Goal: Use online tool/utility: Utilize a website feature to perform a specific function

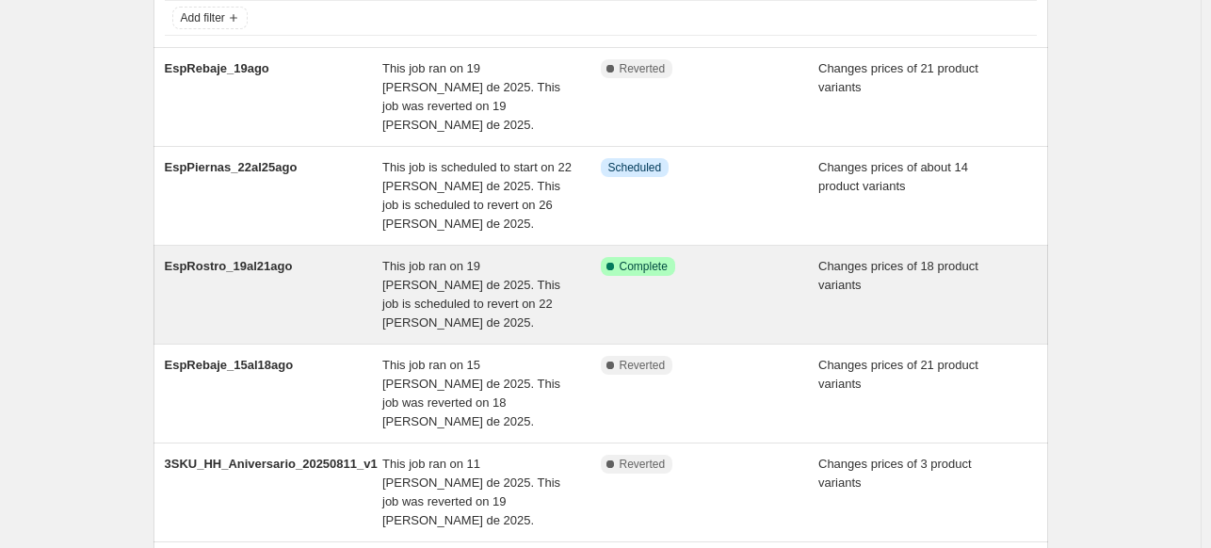
scroll to position [94, 0]
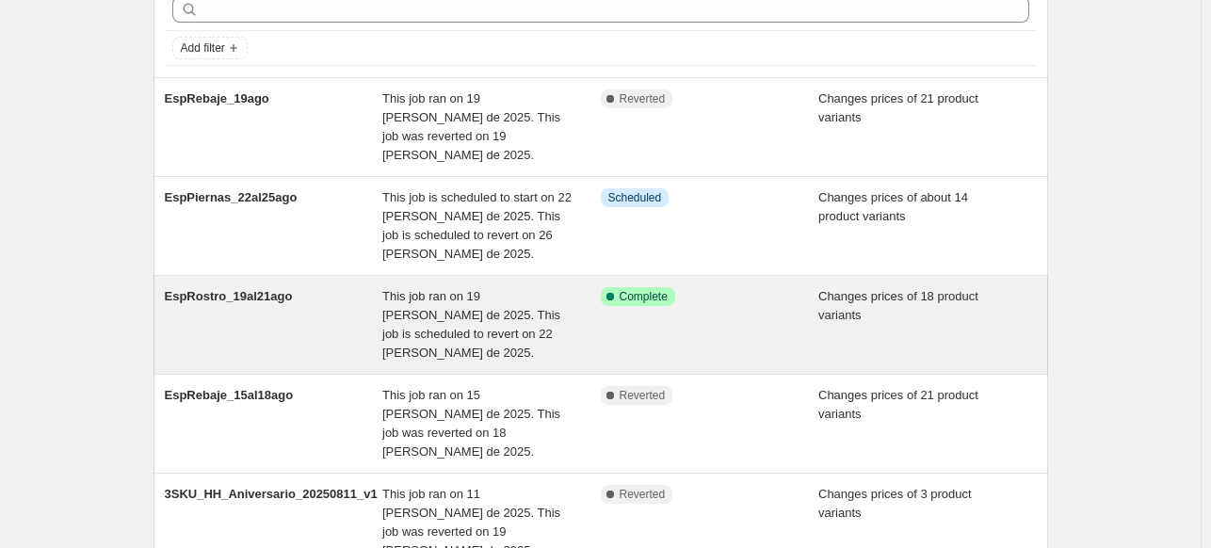
click at [365, 287] on div "EspRostro_19al21ago" at bounding box center [274, 324] width 218 height 75
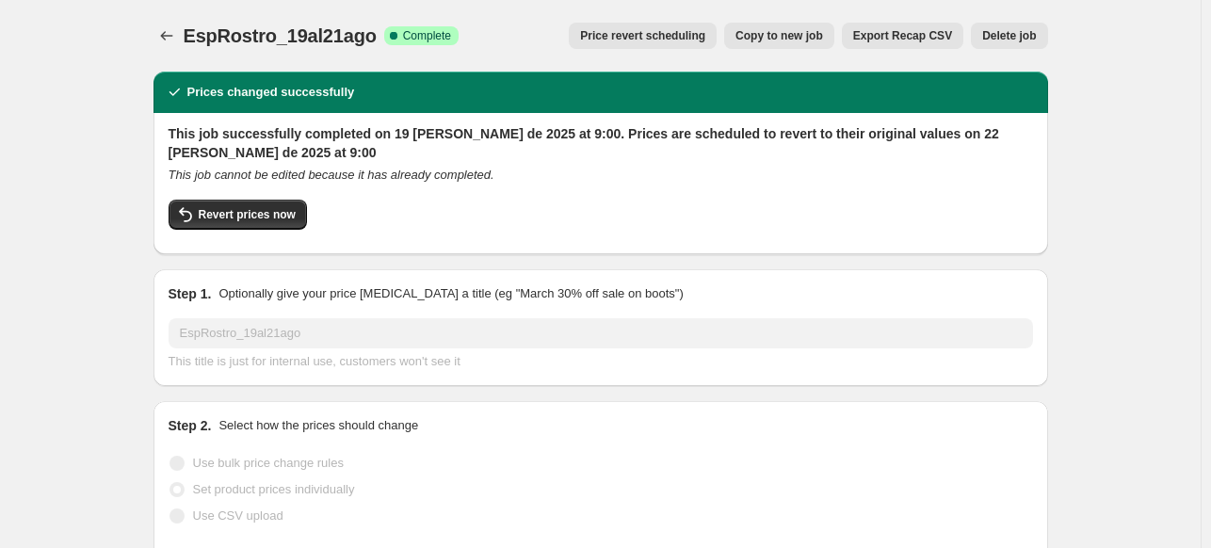
click at [789, 45] on button "Copy to new job" at bounding box center [779, 36] width 110 height 26
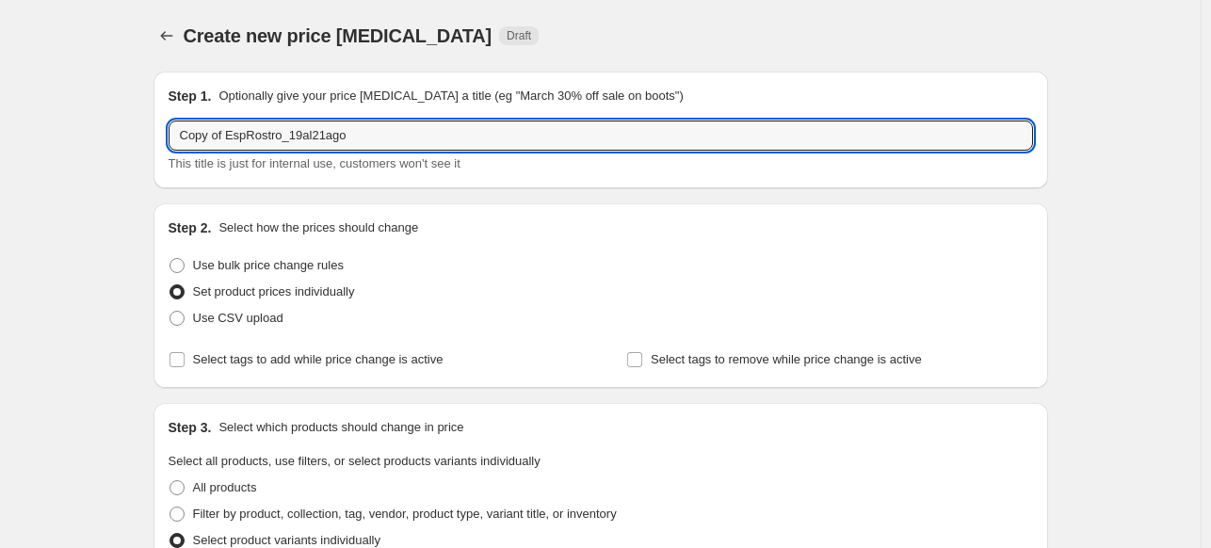
drag, startPoint x: 231, startPoint y: 138, endPoint x: 22, endPoint y: 128, distance: 209.2
click at [365, 134] on input "EspRostro_19al21ago" at bounding box center [601, 135] width 864 height 30
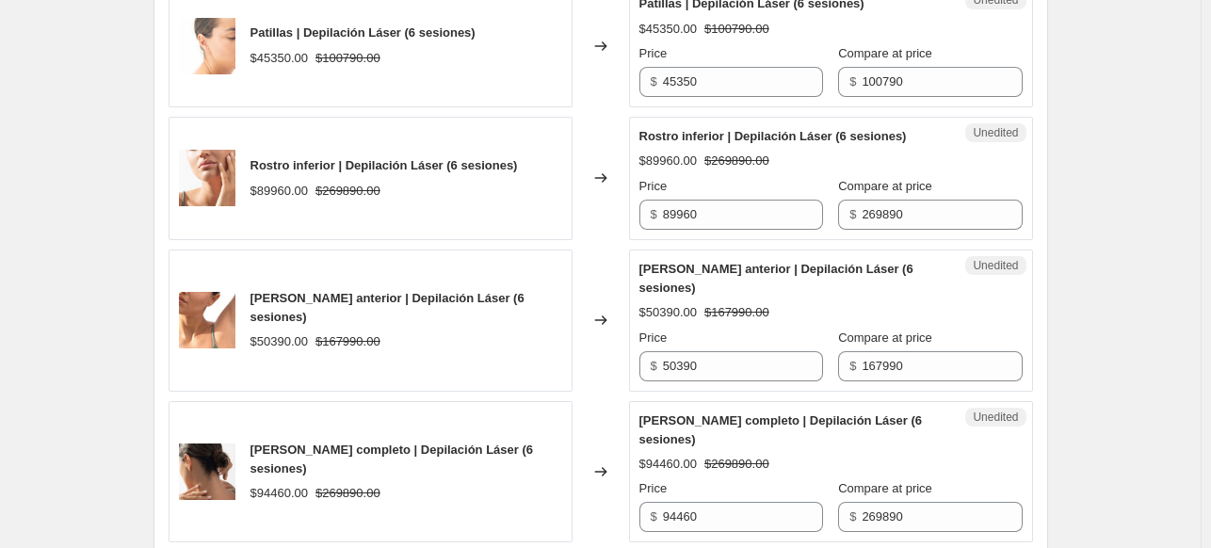
scroll to position [1412, 0]
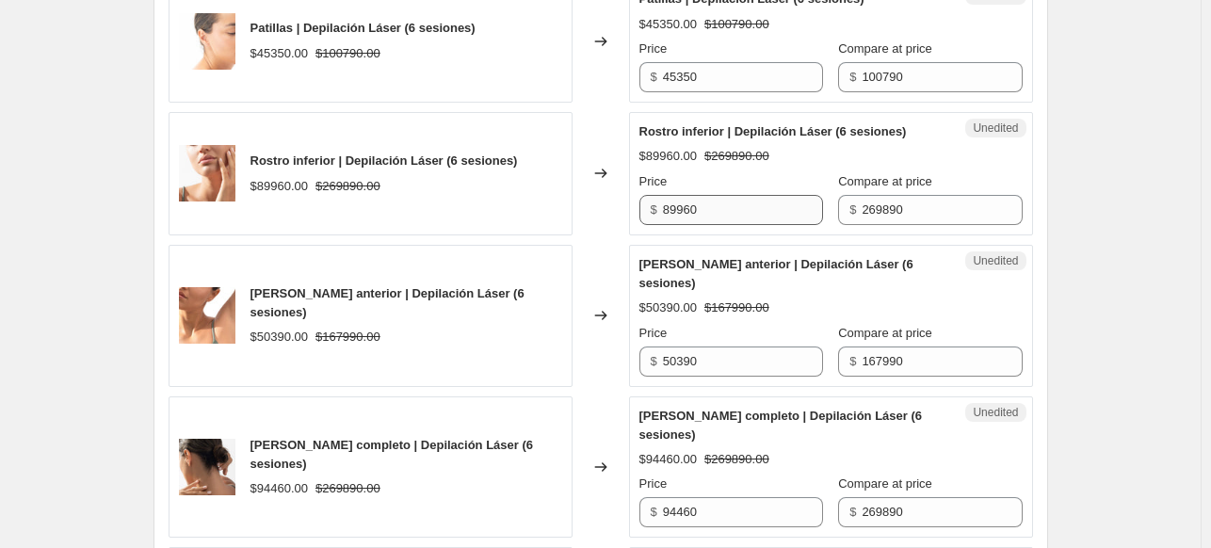
type input "EspRostro_19al21ago_v2"
click at [685, 206] on input "89960" at bounding box center [743, 210] width 160 height 30
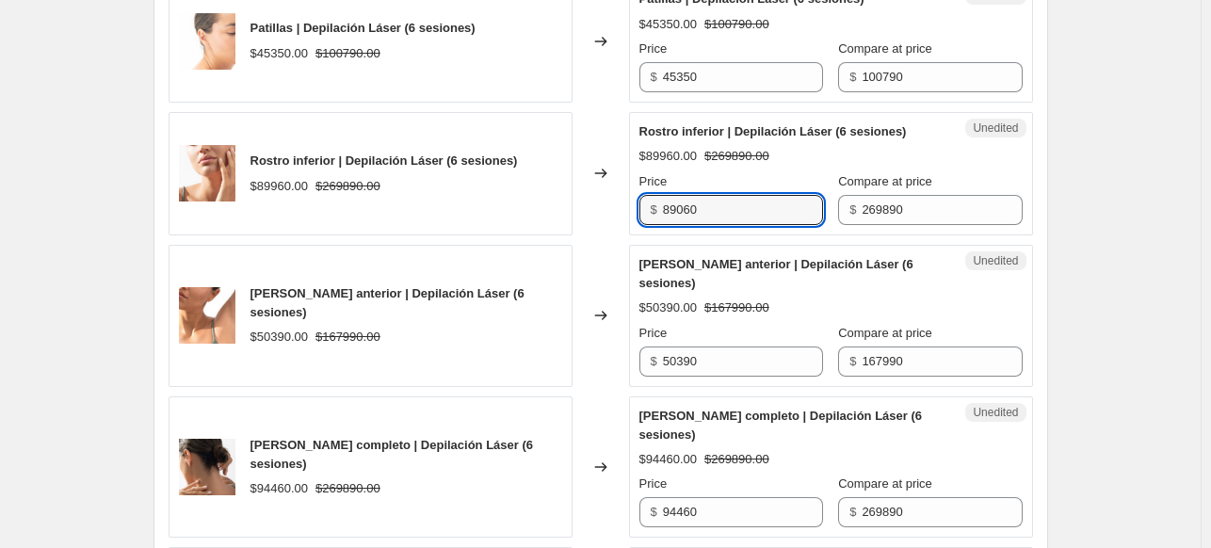
type input "89060"
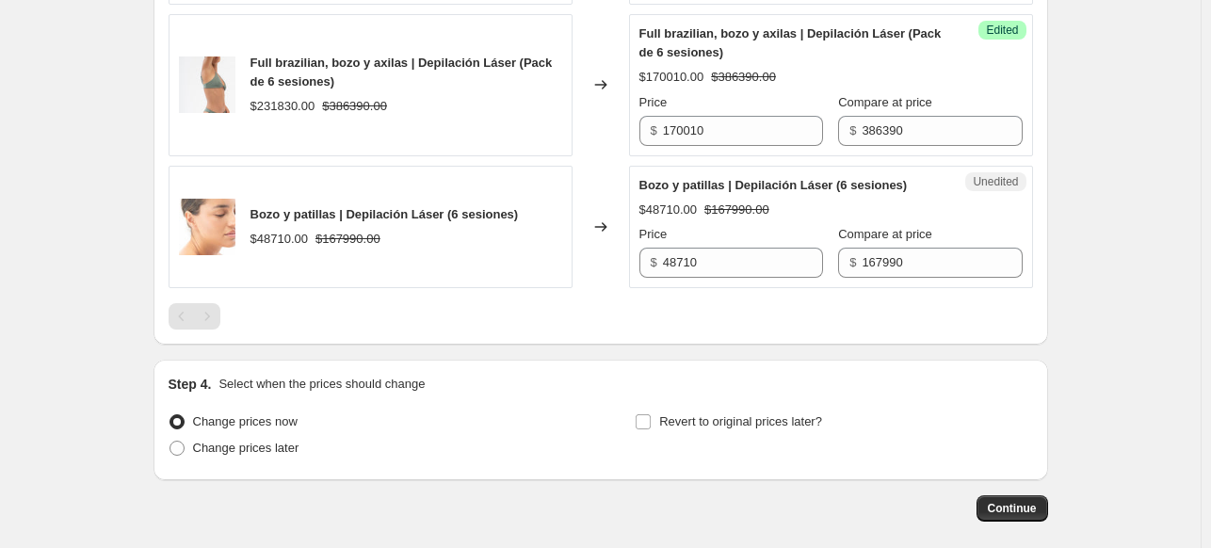
scroll to position [2992, 0]
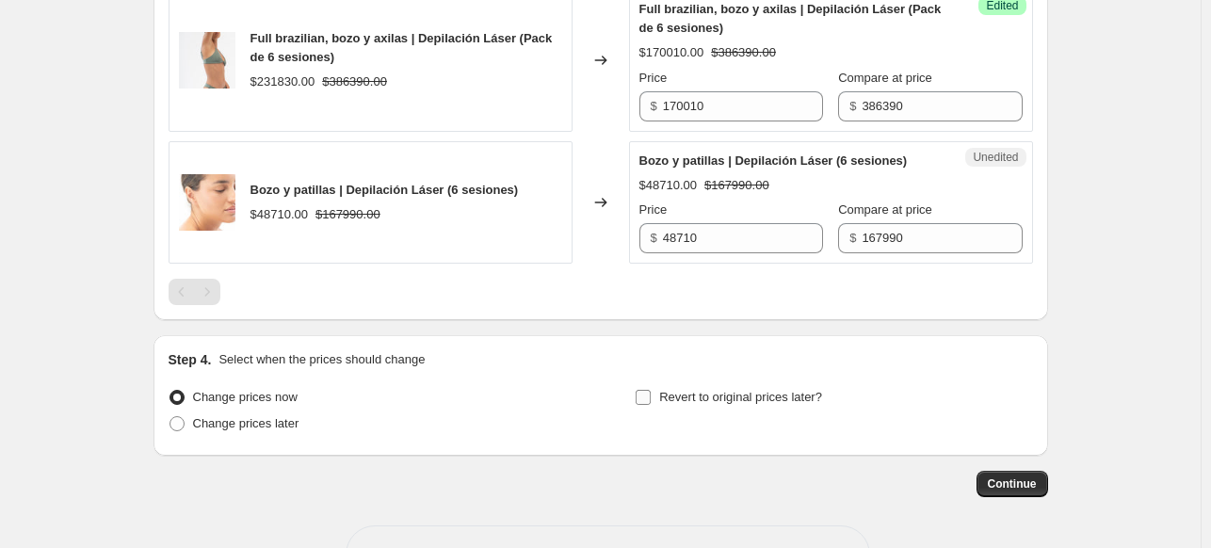
click at [673, 390] on span "Revert to original prices later?" at bounding box center [740, 397] width 163 height 14
click at [650, 390] on input "Revert to original prices later?" at bounding box center [642, 397] width 15 height 15
checkbox input "true"
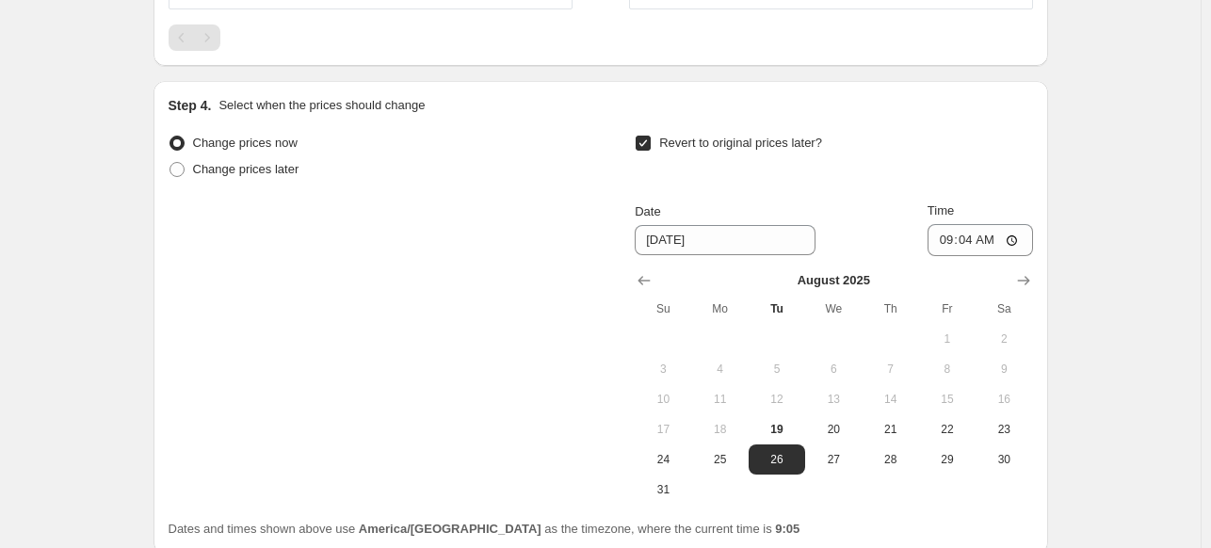
scroll to position [3344, 0]
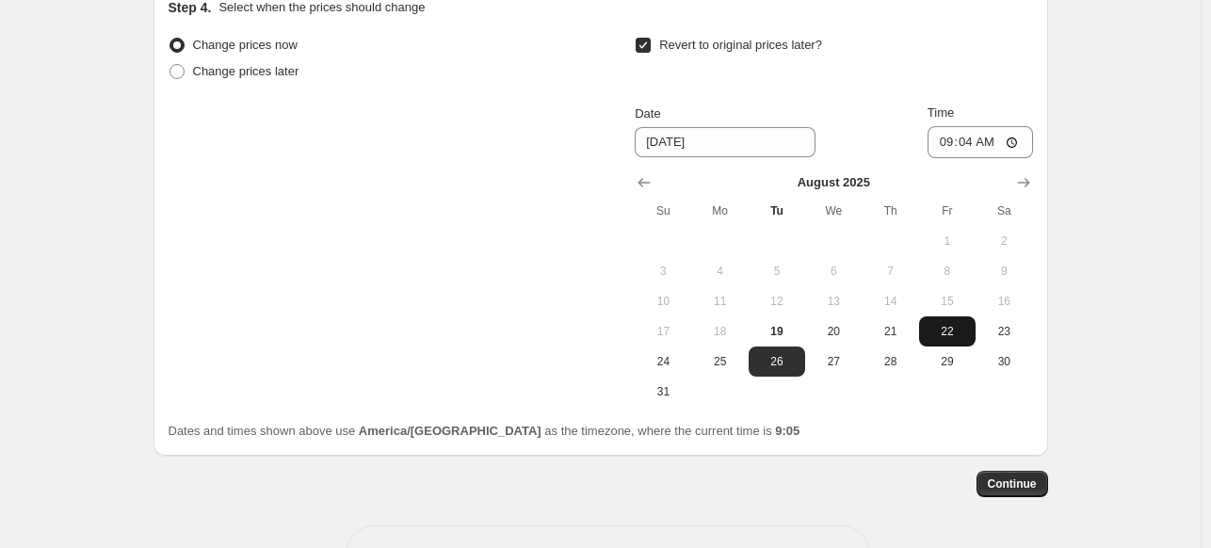
click at [954, 316] on button "22" at bounding box center [947, 331] width 56 height 30
type input "8/22/2025"
click at [1020, 126] on input "09:04" at bounding box center [979, 142] width 105 height 32
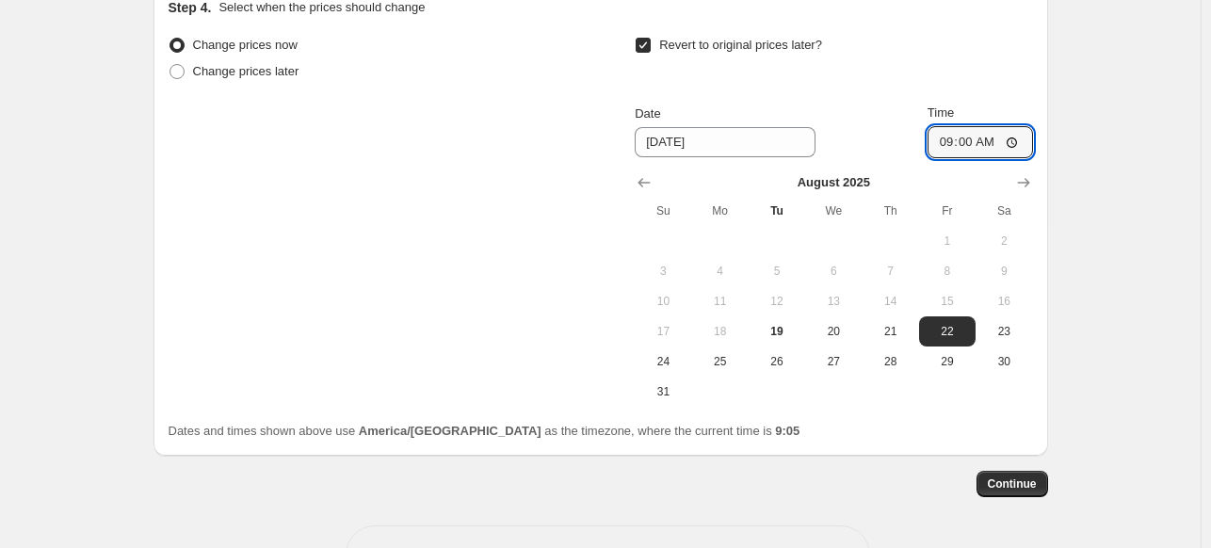
type input "09:00"
click at [998, 476] on span "Continue" at bounding box center [1012, 483] width 49 height 15
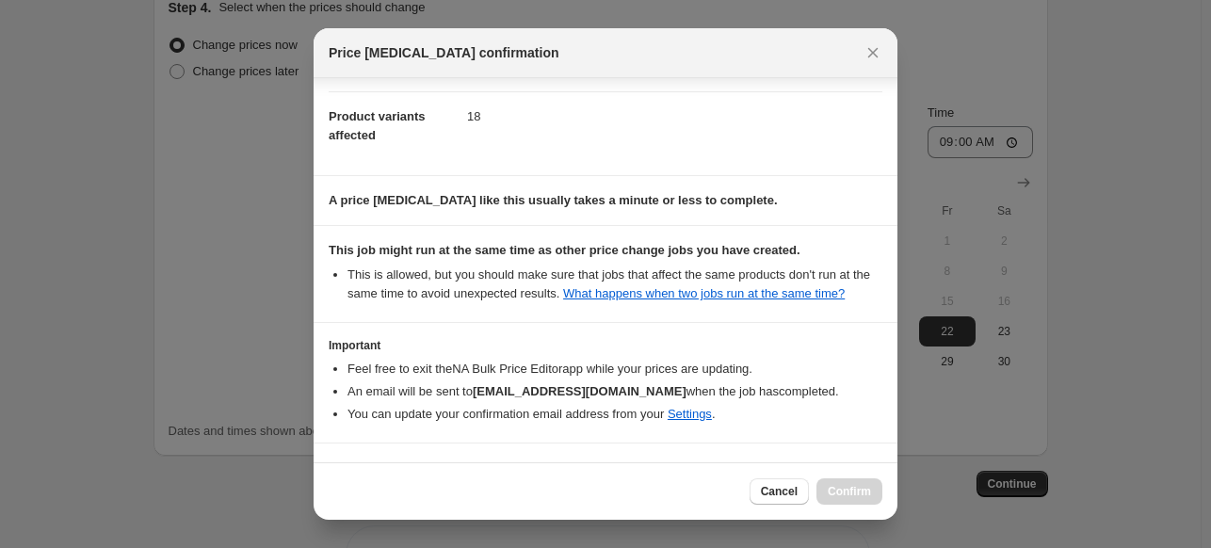
scroll to position [143, 0]
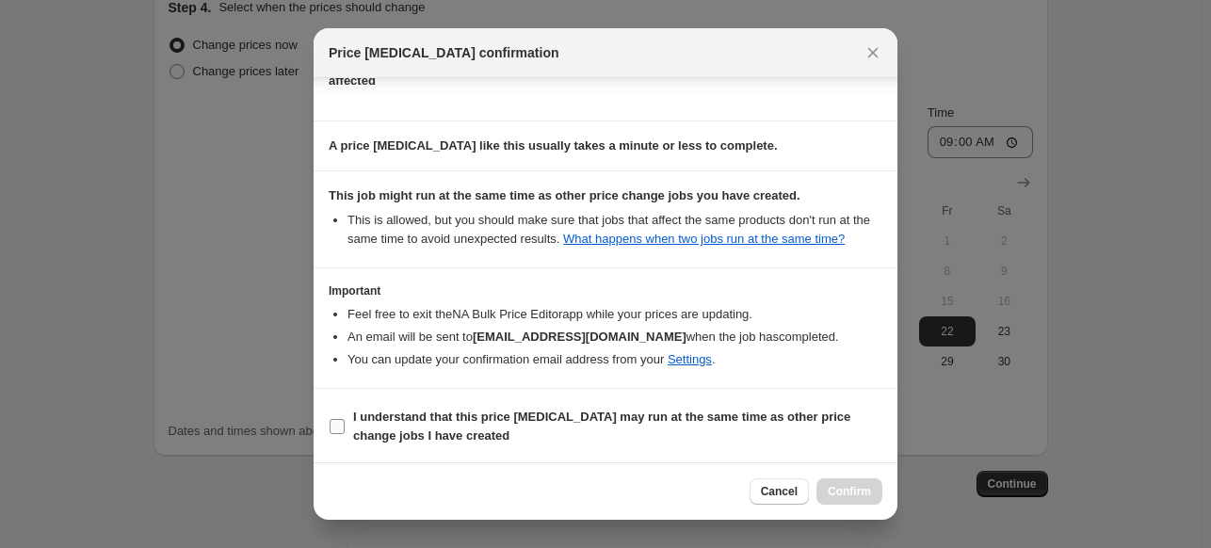
click at [780, 430] on span "I understand that this price change job may run at the same time as other price…" at bounding box center [617, 427] width 529 height 38
click at [345, 430] on input "I understand that this price change job may run at the same time as other price…" at bounding box center [336, 426] width 15 height 15
checkbox input "true"
click at [855, 489] on span "Confirm" at bounding box center [848, 491] width 43 height 15
